Goal: Task Accomplishment & Management: Use online tool/utility

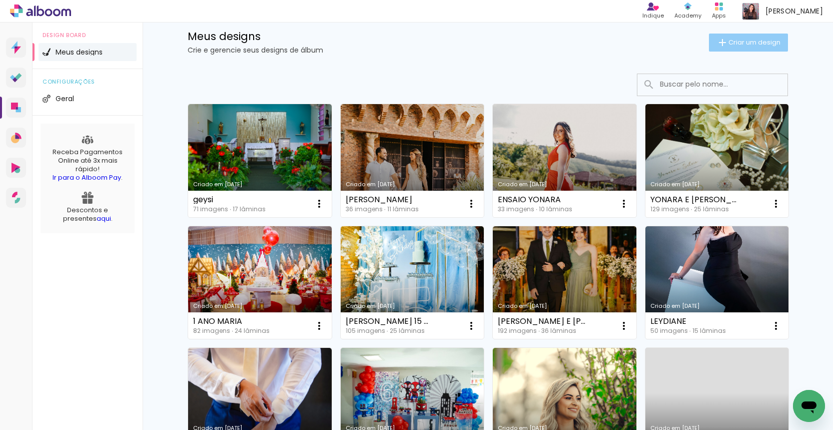
click at [745, 44] on span "Criar um design" at bounding box center [755, 42] width 52 height 7
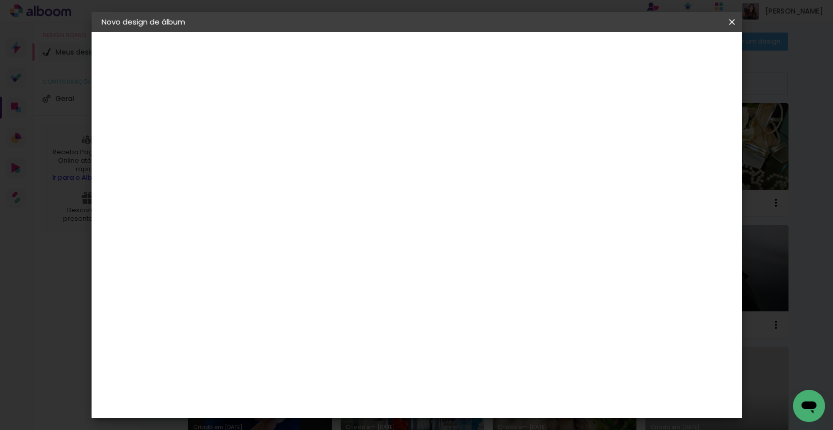
click at [265, 140] on input at bounding box center [265, 135] width 0 height 16
type input "1"
type input "PRIMA EVERTON"
type paper-input "PRIMA EVERTON"
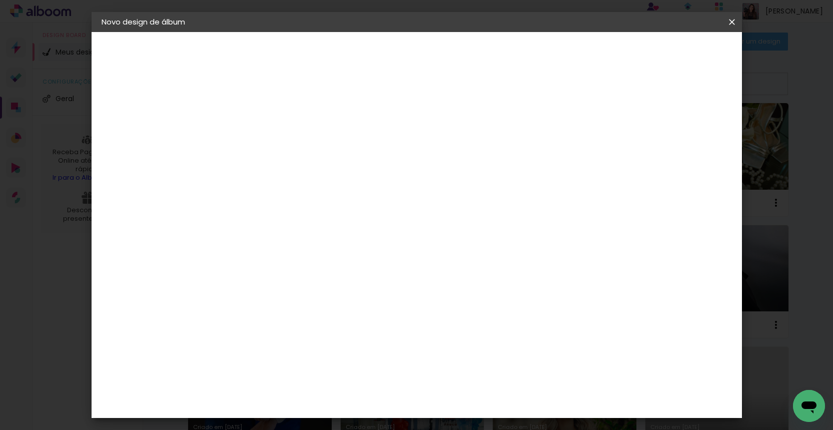
click at [0, 0] on slot "Avançar" at bounding box center [0, 0] width 0 height 0
click at [317, 185] on input at bounding box center [290, 190] width 101 height 13
type input "PHOTO"
type paper-input "PHOTO"
click at [307, 427] on div "Photoalbum Universal" at bounding box center [282, 435] width 49 height 16
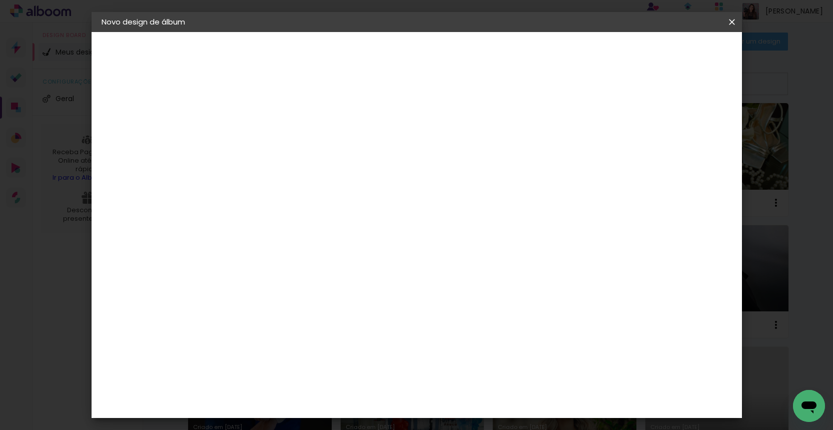
click at [425, 59] on paper-button "Avançar" at bounding box center [400, 53] width 49 height 17
click at [304, 167] on input "text" at bounding box center [284, 175] width 39 height 16
click at [493, 166] on paper-item "Padrão" at bounding box center [482, 166] width 200 height 20
type input "Padrão"
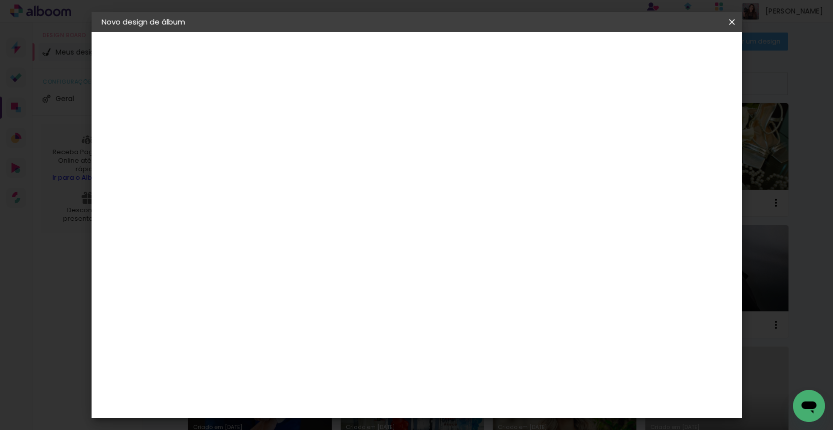
click at [0, 0] on slot "Avançar" at bounding box center [0, 0] width 0 height 0
click at [677, 51] on span "Iniciar design" at bounding box center [655, 53] width 46 height 7
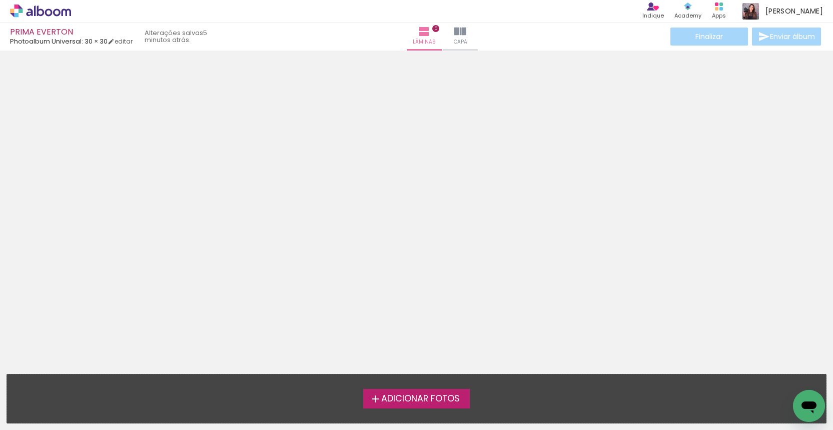
scroll to position [1, 1]
click at [432, 412] on div "Adicionar Fotos Solte suas fotos aqui..." at bounding box center [416, 398] width 819 height 49
click at [435, 405] on label "Adicionar Fotos" at bounding box center [416, 398] width 107 height 19
click at [0, 0] on input "file" at bounding box center [0, 0] width 0 height 0
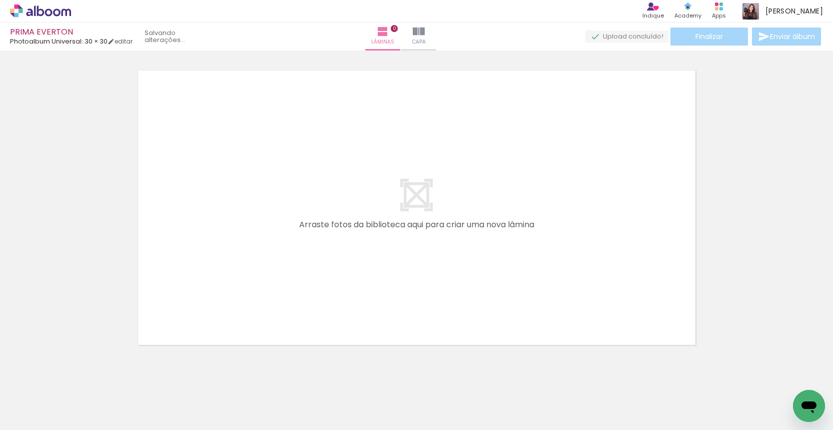
scroll to position [13, 0]
click at [359, 0] on div "› Editor de álbum Indique Indique e ganhe Conteúdo que inspira Academy Produtos…" at bounding box center [416, 11] width 833 height 23
